Goal: Information Seeking & Learning: Learn about a topic

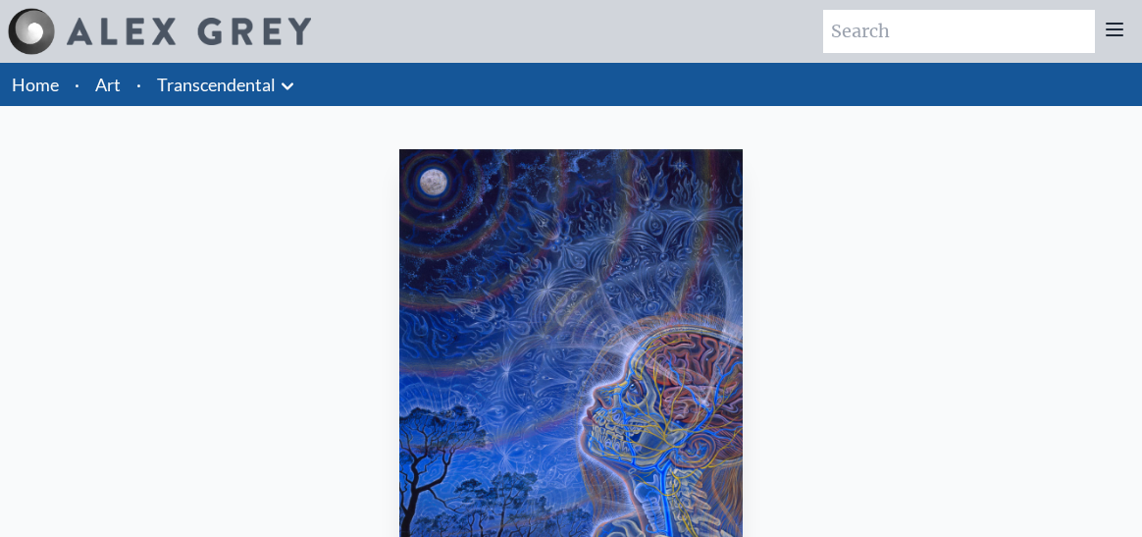
click at [104, 84] on link "Art" at bounding box center [108, 84] width 26 height 27
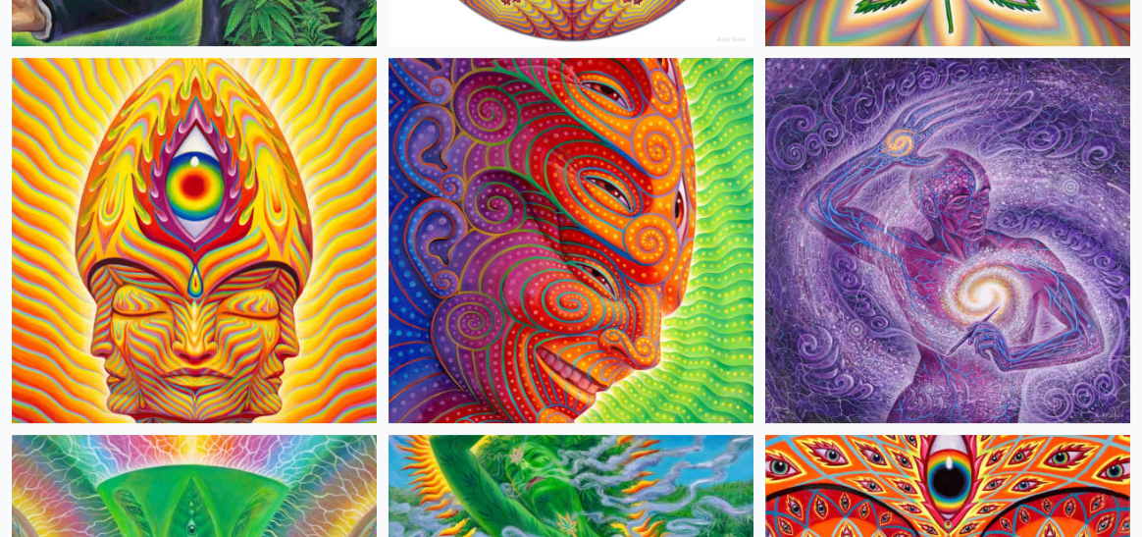
scroll to position [5787, 0]
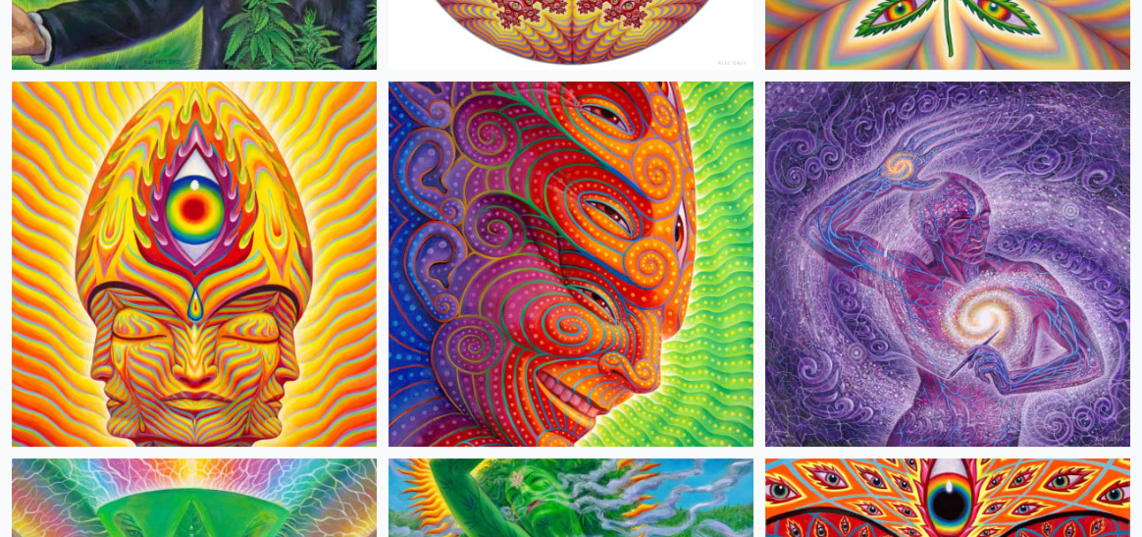
click at [897, 205] on img at bounding box center [947, 263] width 365 height 365
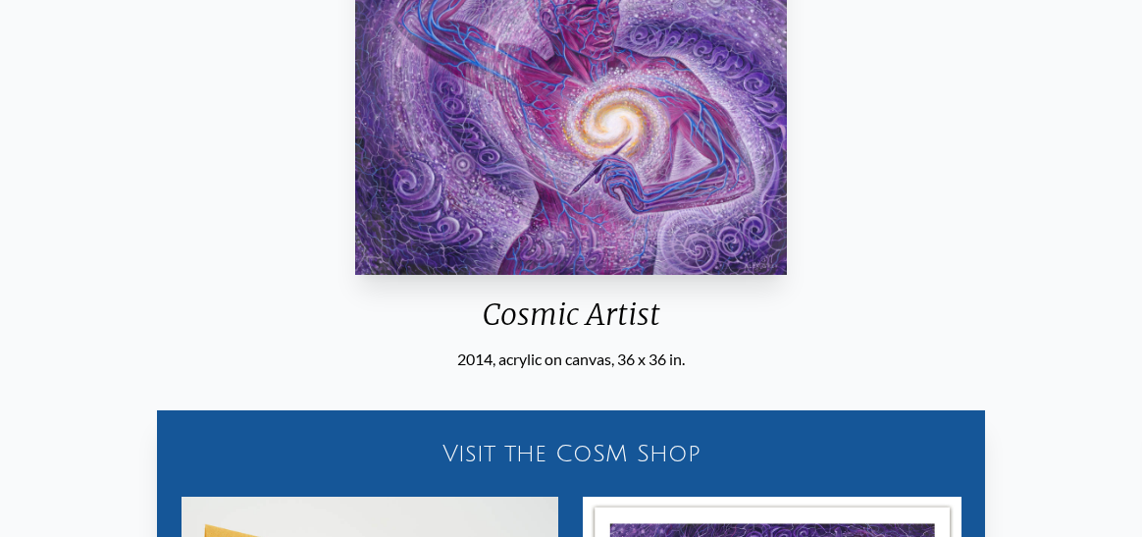
scroll to position [294, 0]
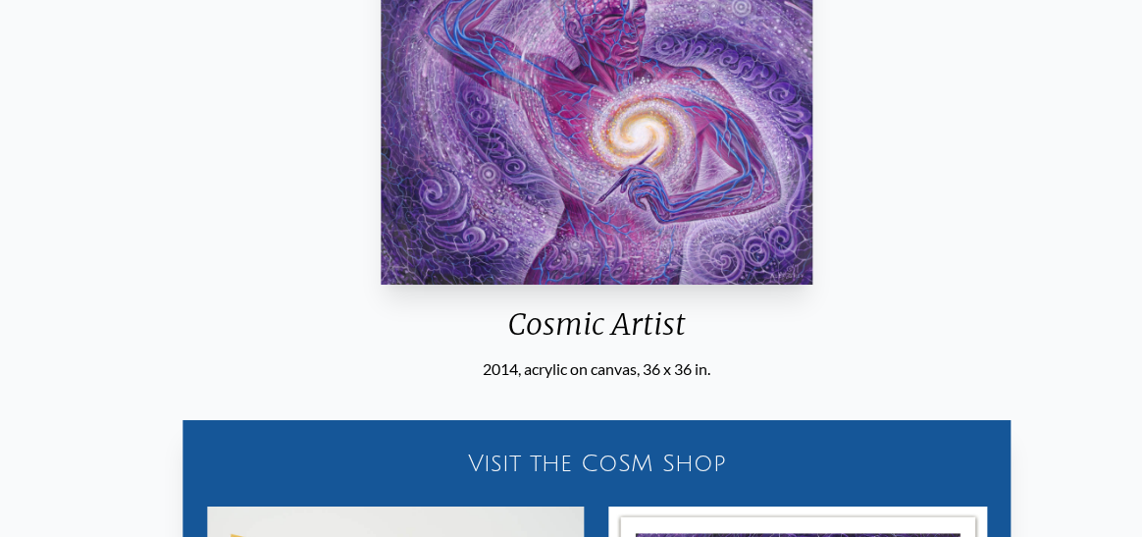
click at [499, 340] on div "Cosmic Artist" at bounding box center [597, 331] width 446 height 51
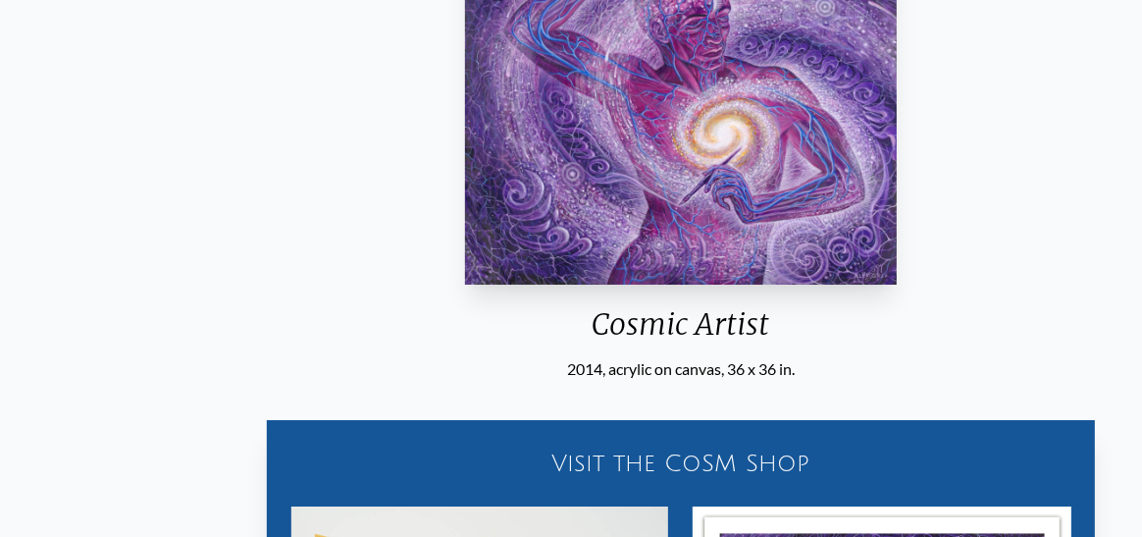
click at [462, 359] on div "2014, acrylic on canvas, 36 x 36 in." at bounding box center [680, 369] width 446 height 24
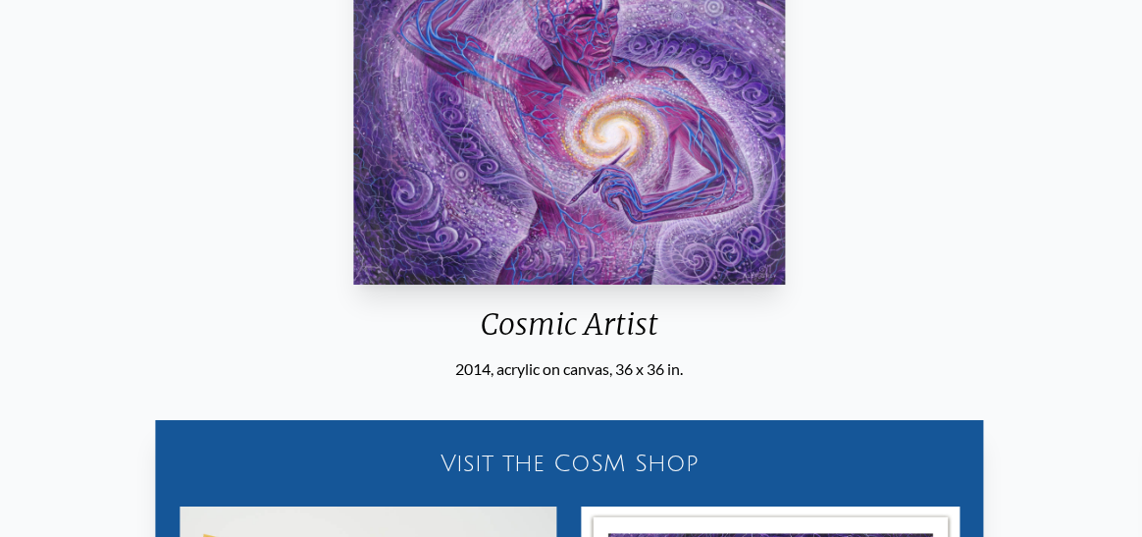
click at [452, 365] on div "2014, acrylic on canvas, 36 x 36 in." at bounding box center [569, 369] width 446 height 24
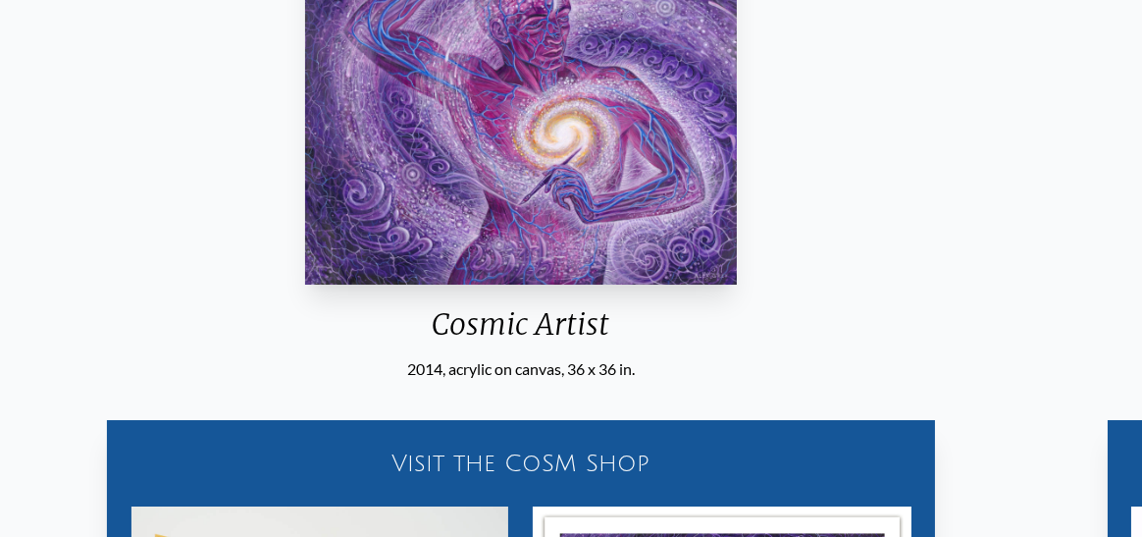
click at [634, 367] on div "2014, acrylic on canvas, 36 x 36 in." at bounding box center [520, 369] width 446 height 24
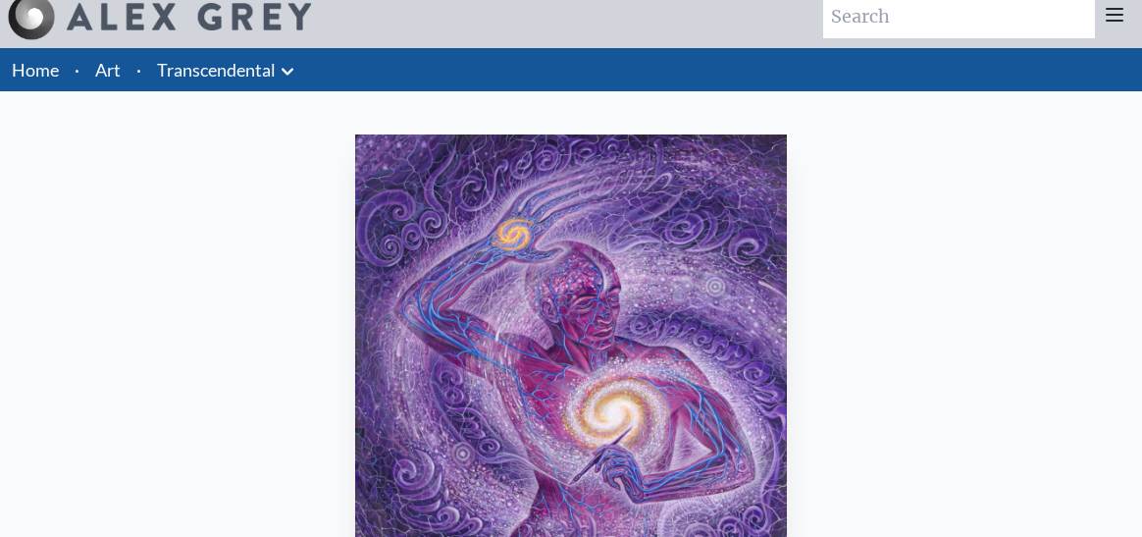
scroll to position [0, 0]
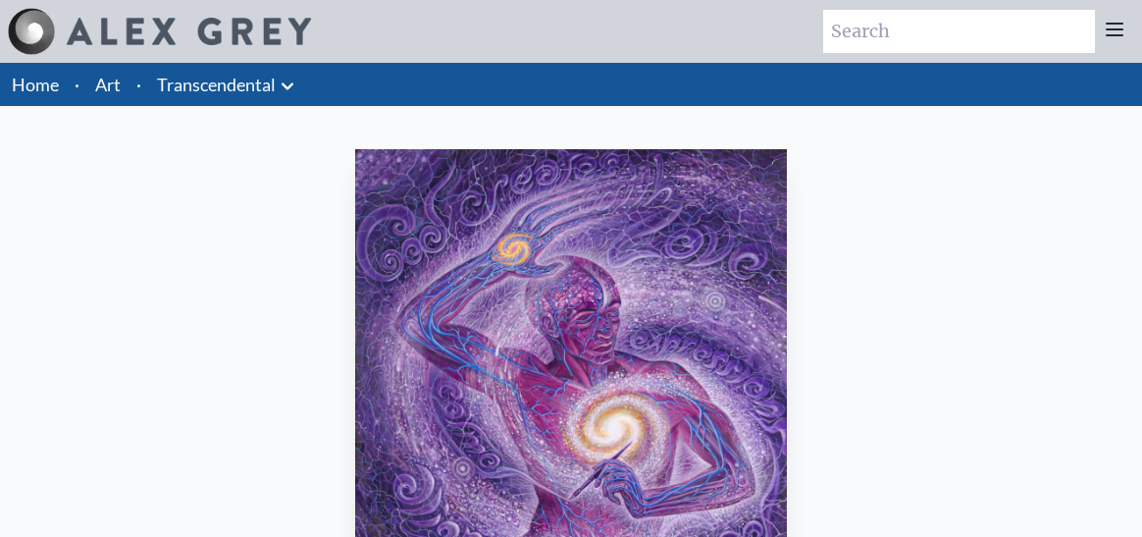
click at [102, 85] on link "Art" at bounding box center [108, 84] width 26 height 27
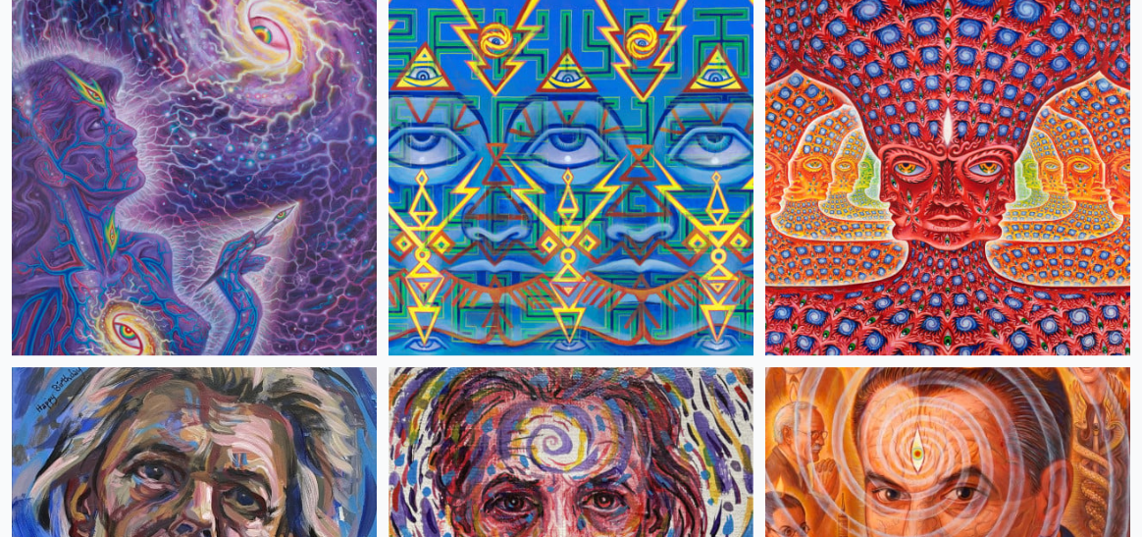
scroll to position [8141, 0]
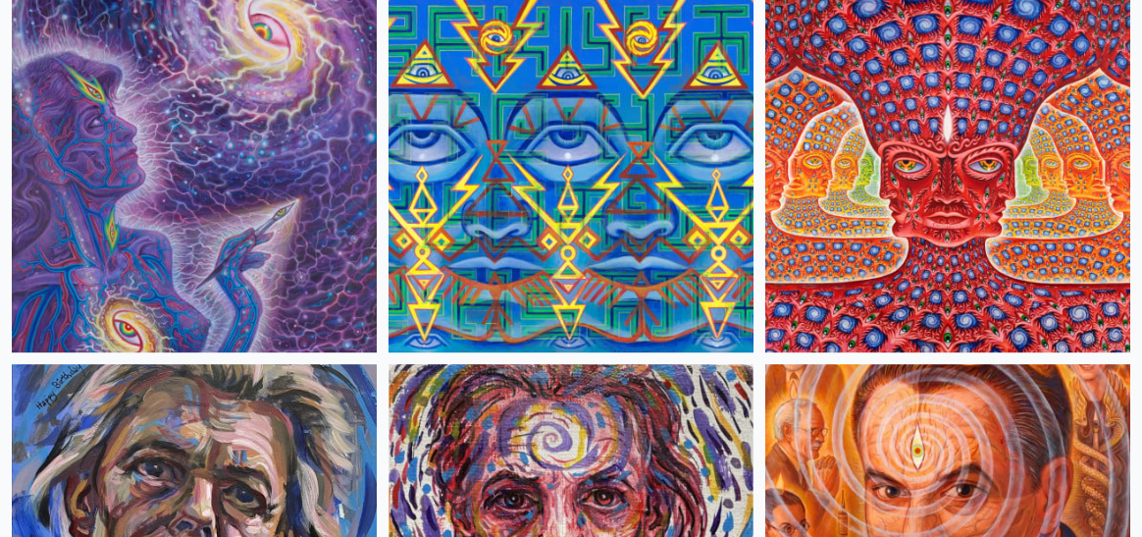
click at [254, 187] on img at bounding box center [194, 169] width 365 height 365
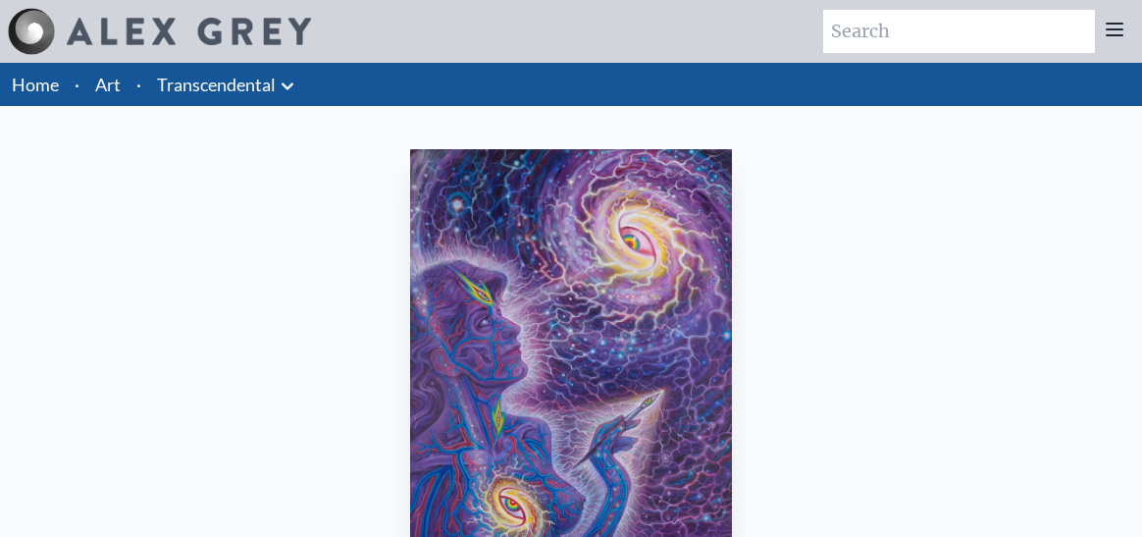
click at [114, 81] on link "Art" at bounding box center [108, 84] width 26 height 27
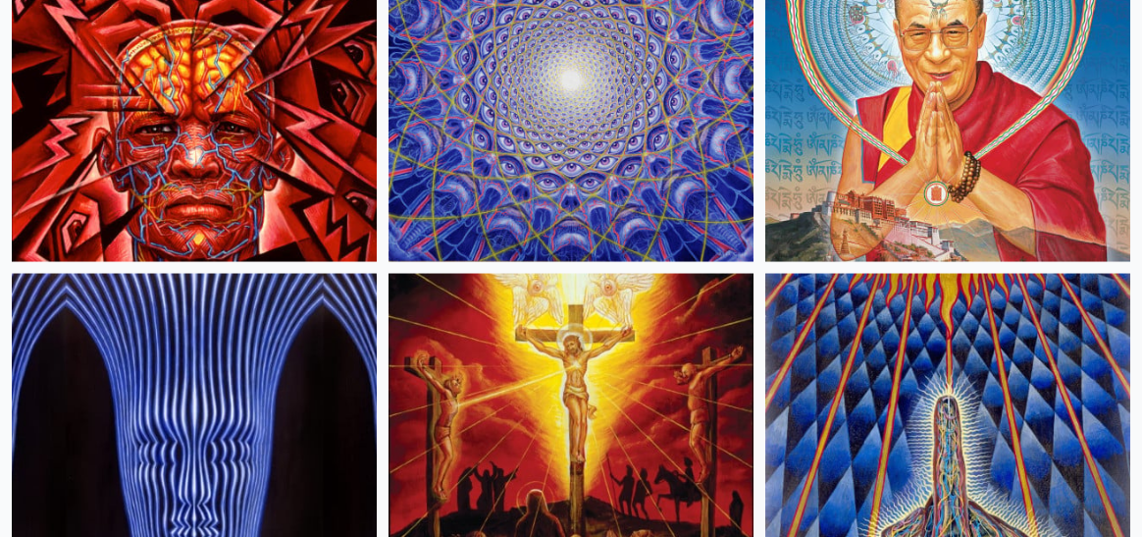
scroll to position [27759, 0]
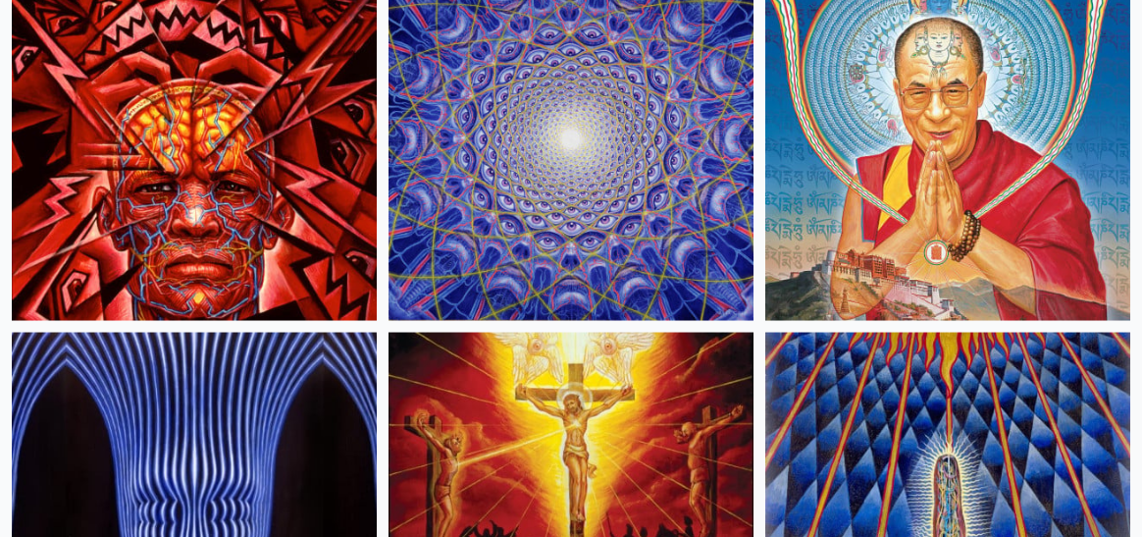
click at [590, 185] on img at bounding box center [570, 138] width 365 height 365
